Goal: Navigation & Orientation: Go to known website

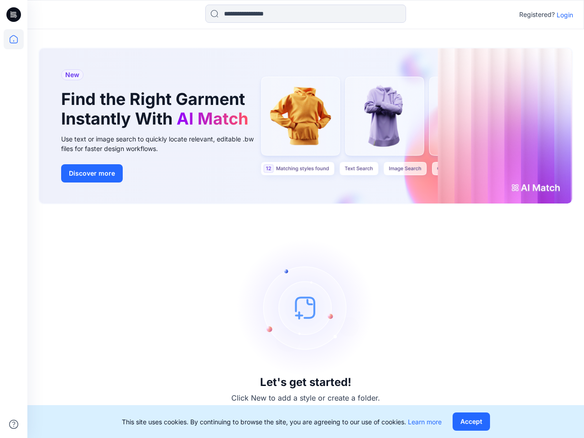
click at [292, 219] on div "Let's get started! Click New to add a style or create a folder." at bounding box center [305, 321] width 535 height 212
click at [14, 15] on icon at bounding box center [15, 15] width 4 height 0
click at [14, 39] on icon at bounding box center [14, 39] width 20 height 20
click at [14, 424] on icon at bounding box center [13, 424] width 9 height 9
click at [306, 14] on input at bounding box center [305, 14] width 201 height 18
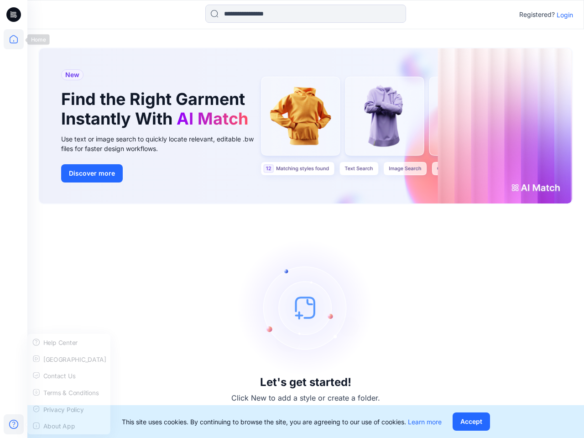
click at [565, 15] on p "Login" at bounding box center [565, 15] width 16 height 10
click at [471, 422] on button "Accept" at bounding box center [471, 421] width 37 height 18
